Goal: Information Seeking & Learning: Learn about a topic

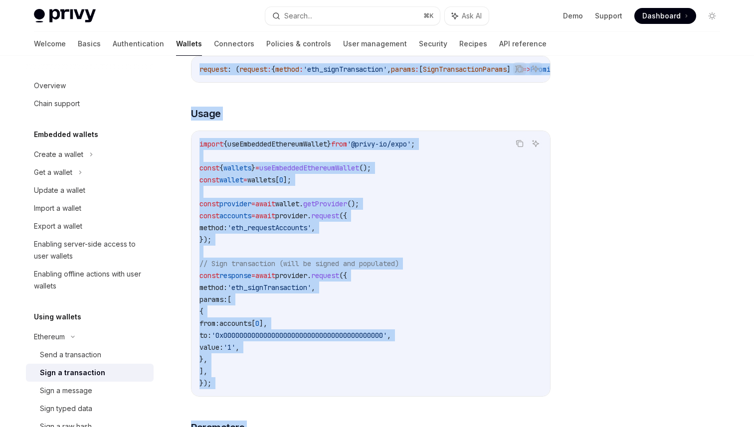
scroll to position [480, 0]
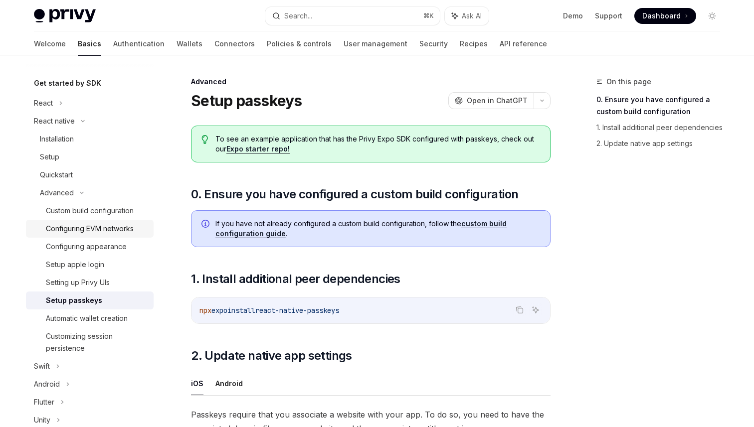
scroll to position [102, 0]
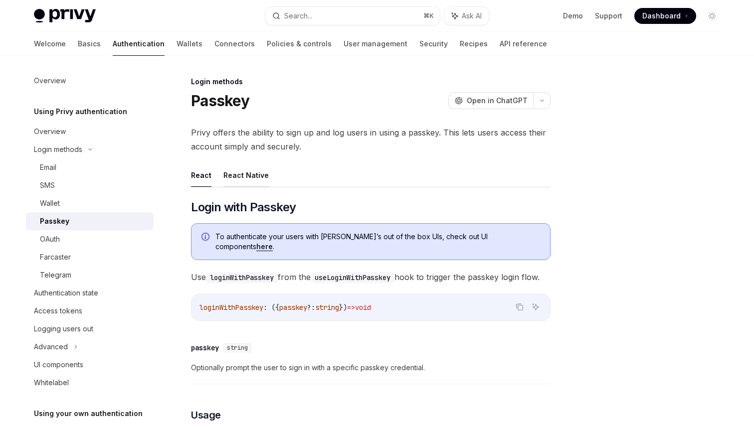
click at [243, 169] on button "React Native" at bounding box center [245, 174] width 45 height 23
type textarea "*"
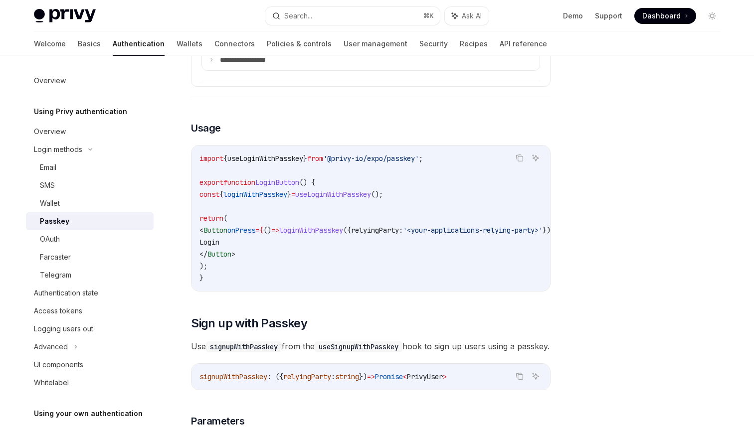
scroll to position [710, 0]
